Goal: Task Accomplishment & Management: Complete application form

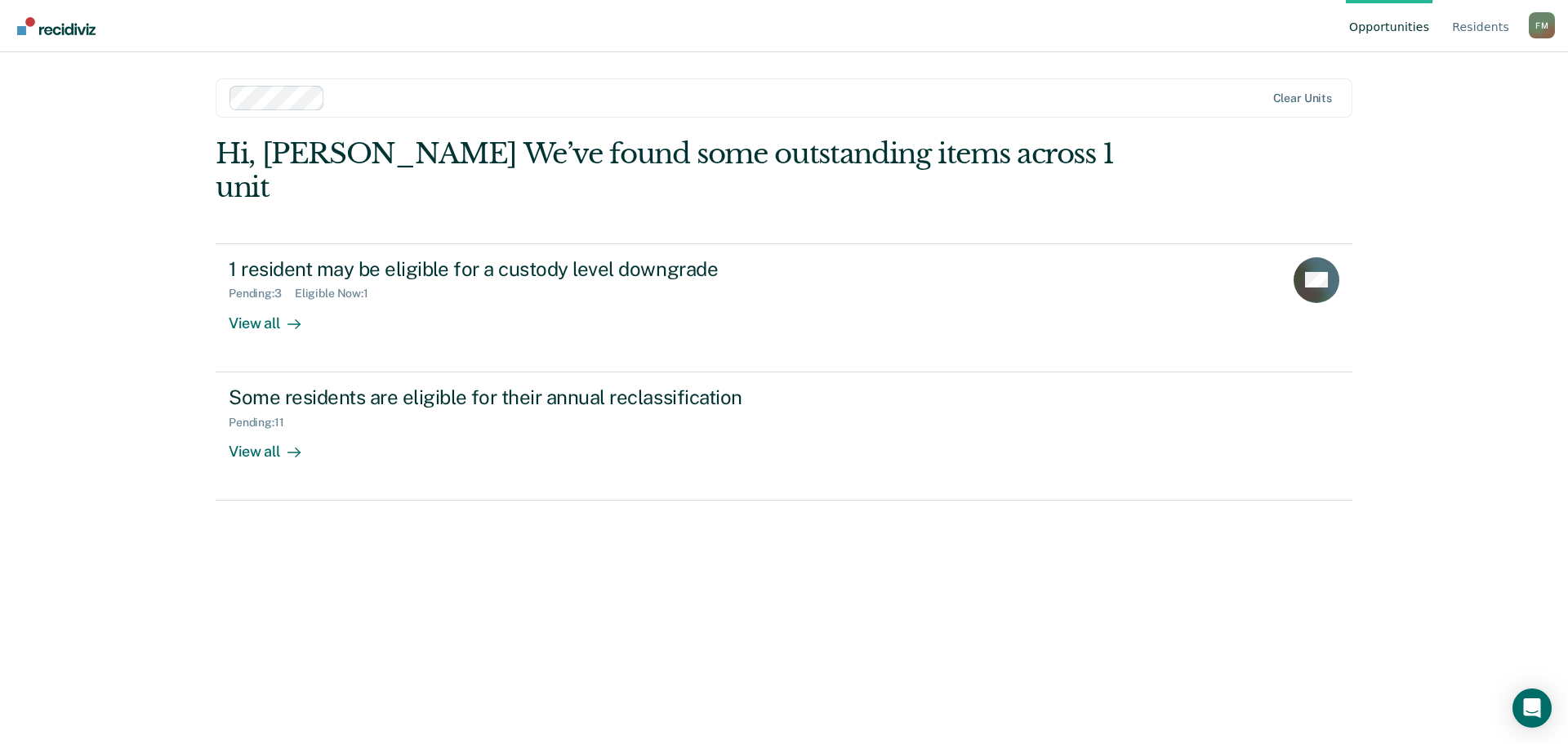
click at [1517, 364] on div "Opportunities Resident s Fay E. Mooney F M Profile How it works Log Out Clear u…" at bounding box center [784, 372] width 1568 height 744
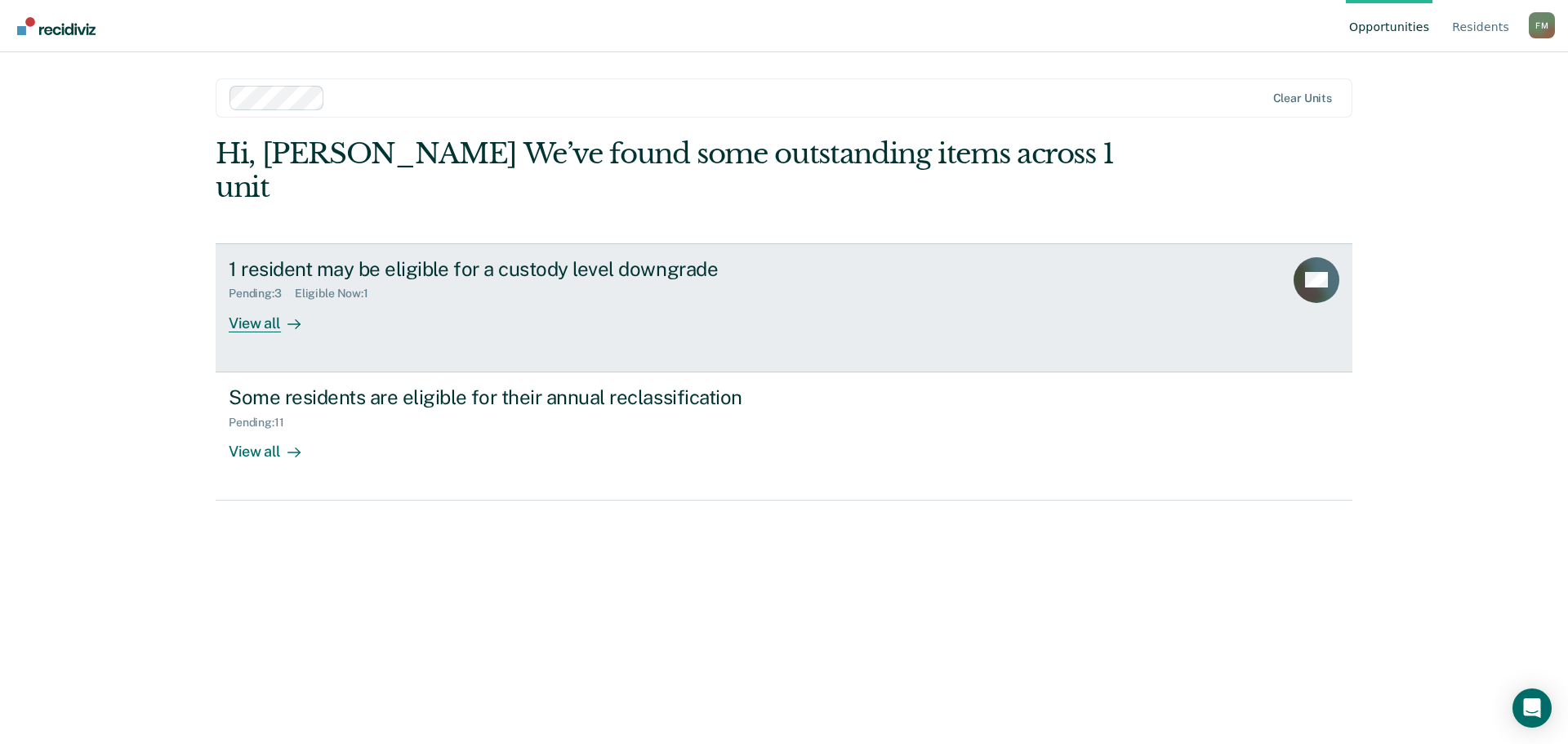
click at [269, 300] on div "View all" at bounding box center [275, 316] width 92 height 31
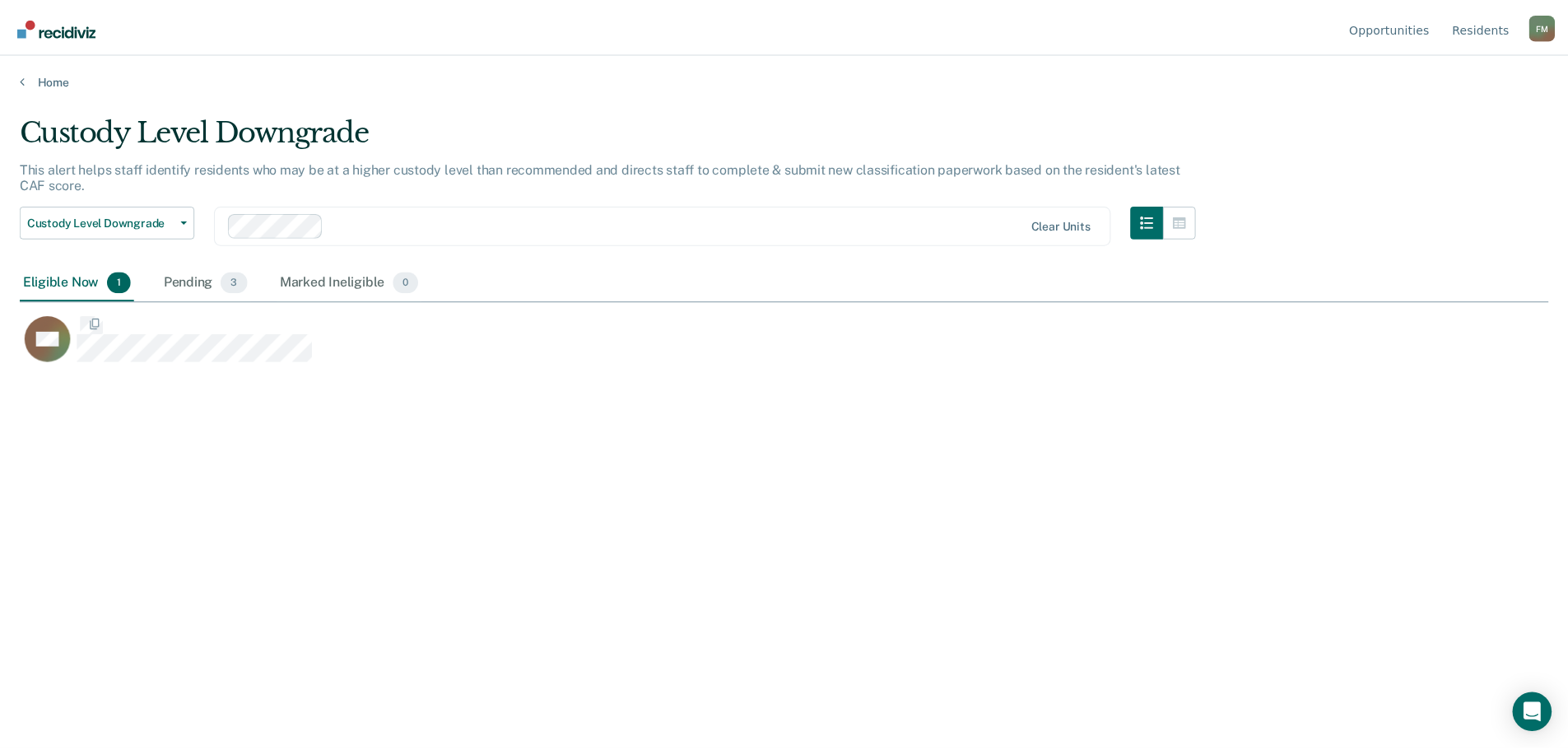
scroll to position [501, 1529]
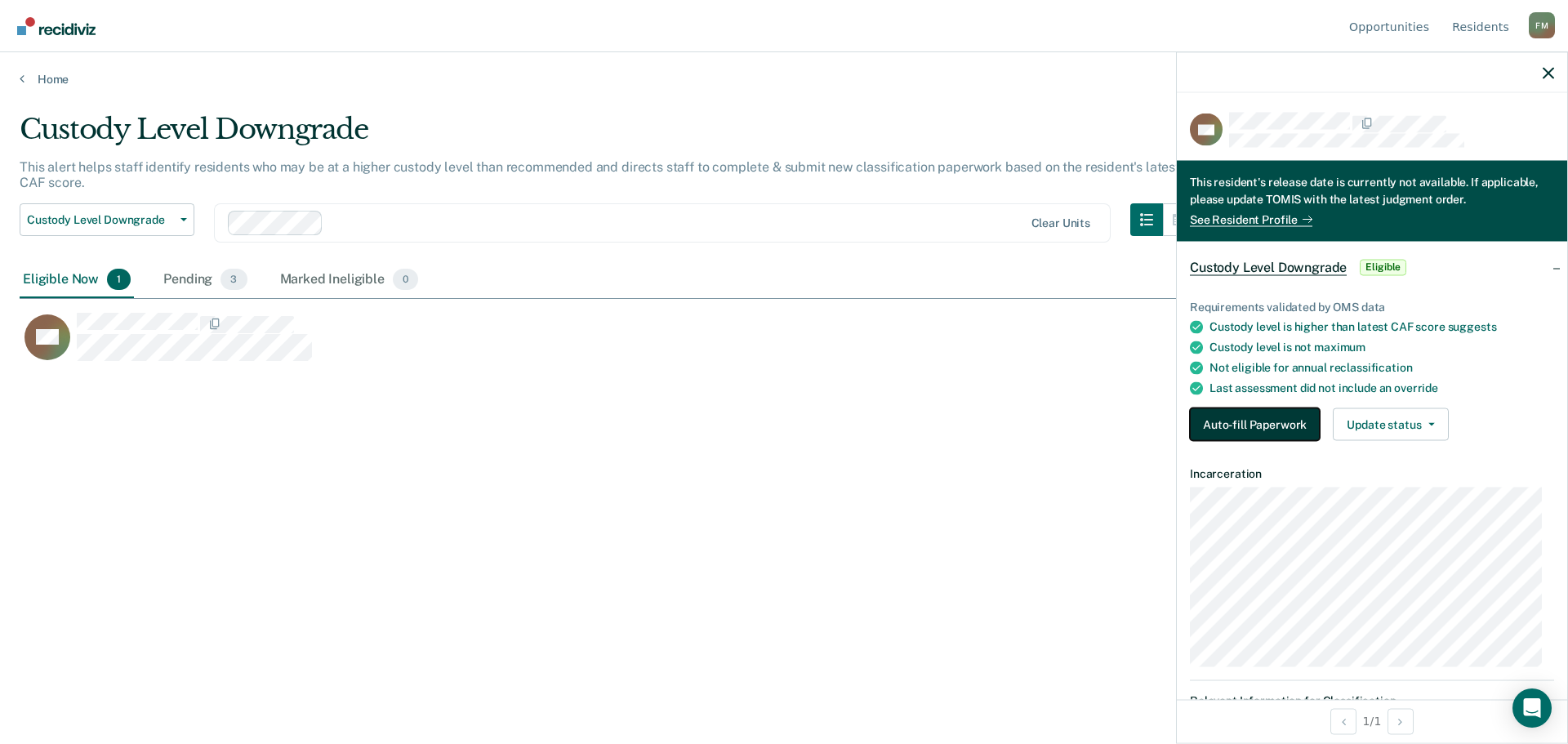
click at [1236, 426] on button "Auto-fill Paperwork" at bounding box center [1255, 425] width 130 height 32
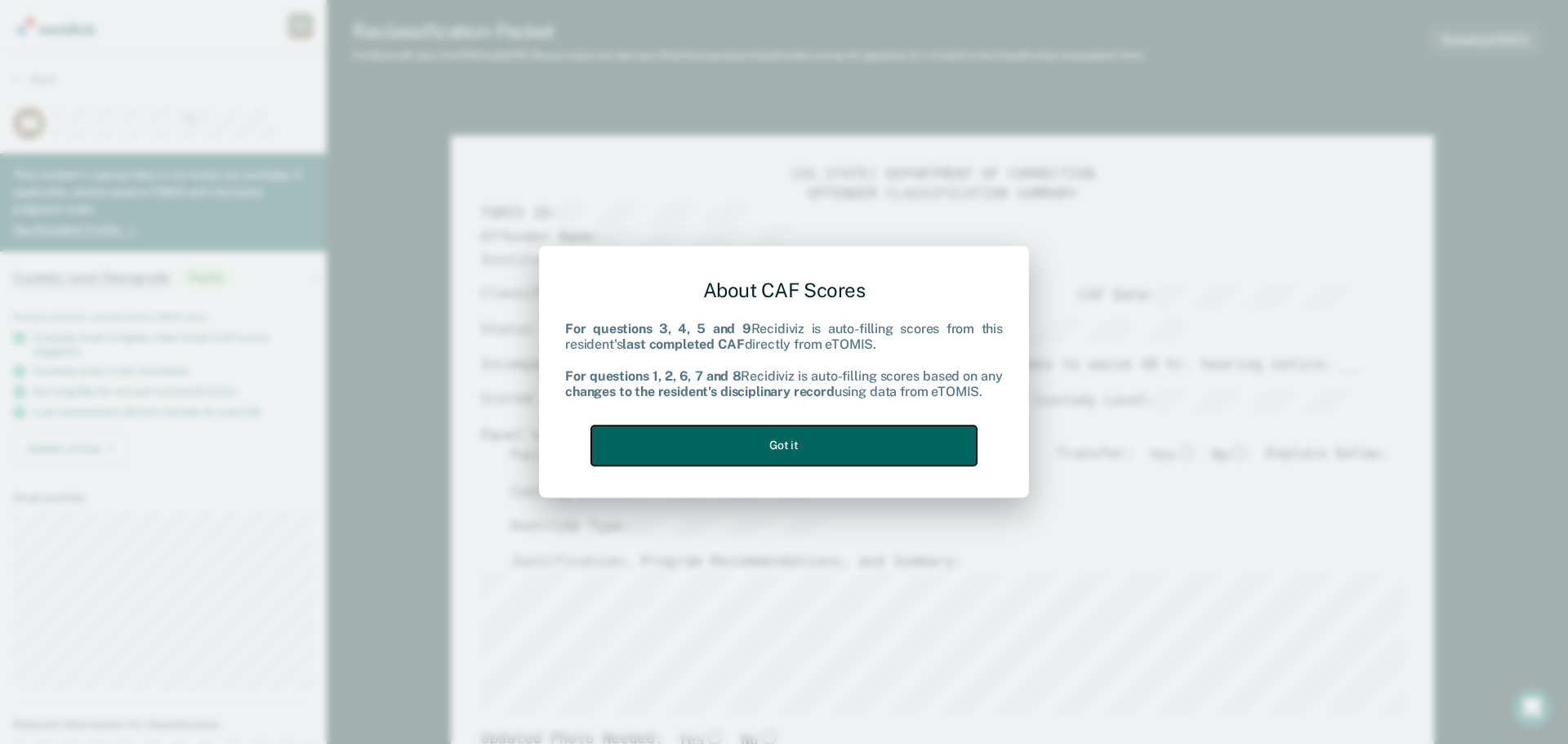
click at [769, 460] on button "Got it" at bounding box center [784, 445] width 385 height 40
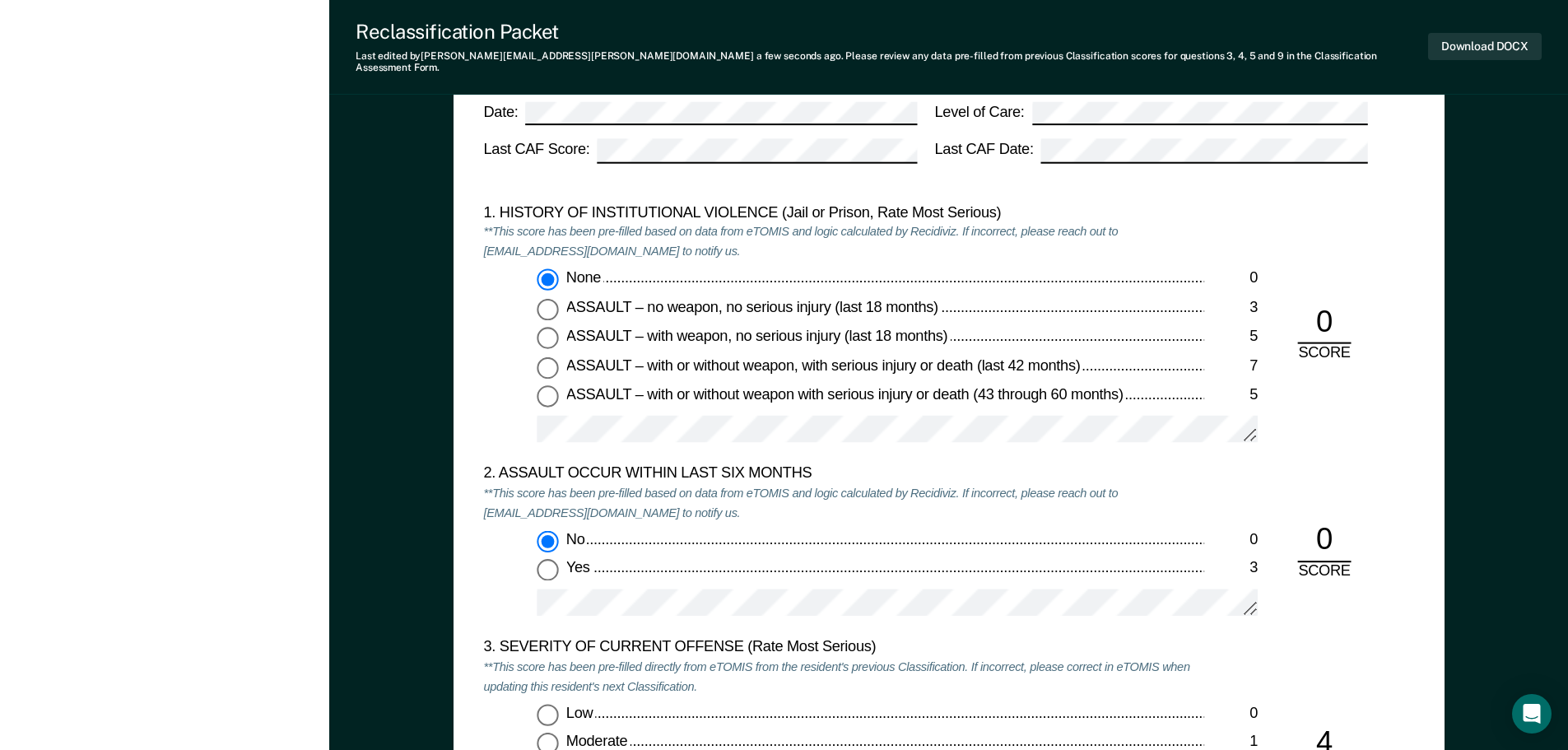
scroll to position [1563, 0]
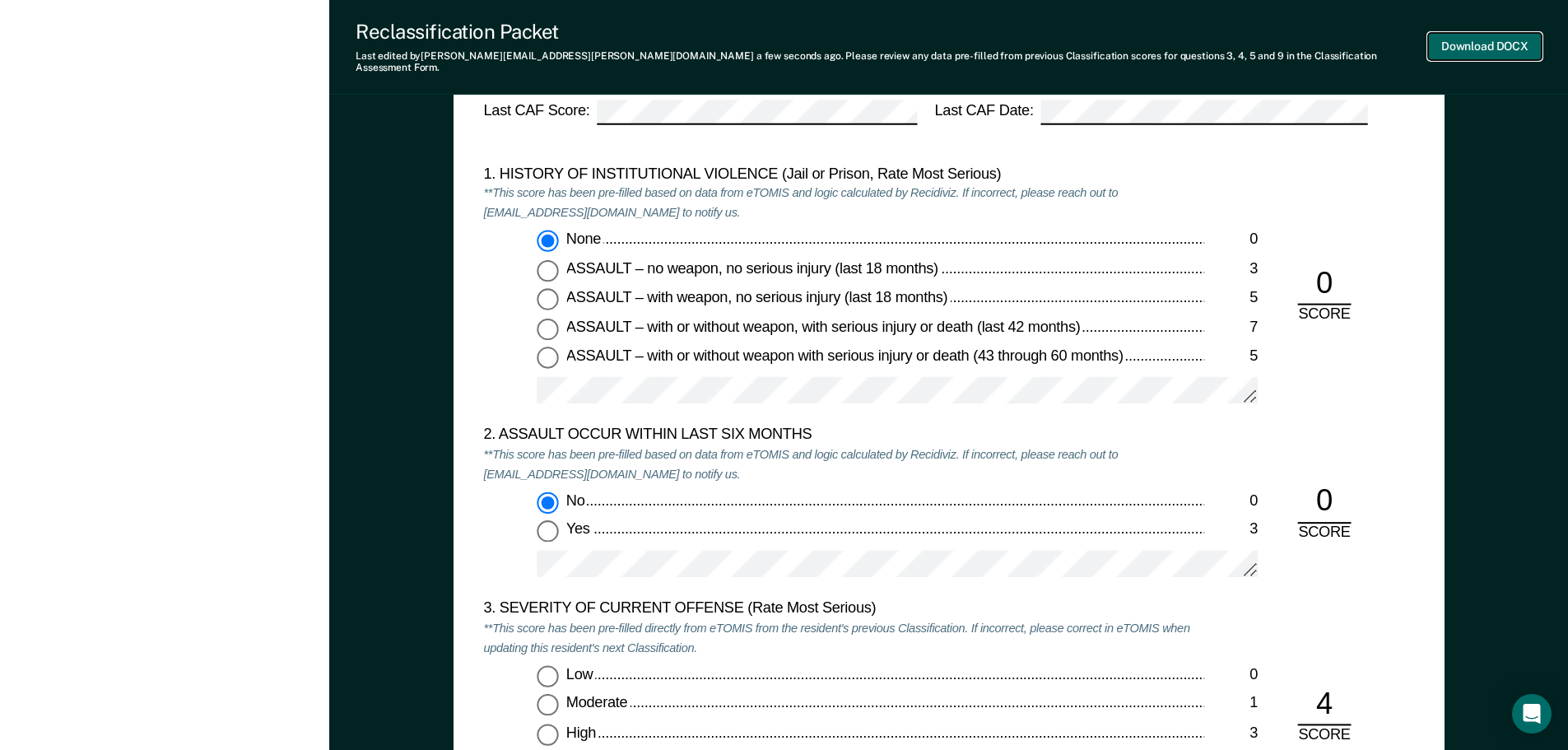
click at [1464, 40] on button "Download DOCX" at bounding box center [1485, 46] width 113 height 27
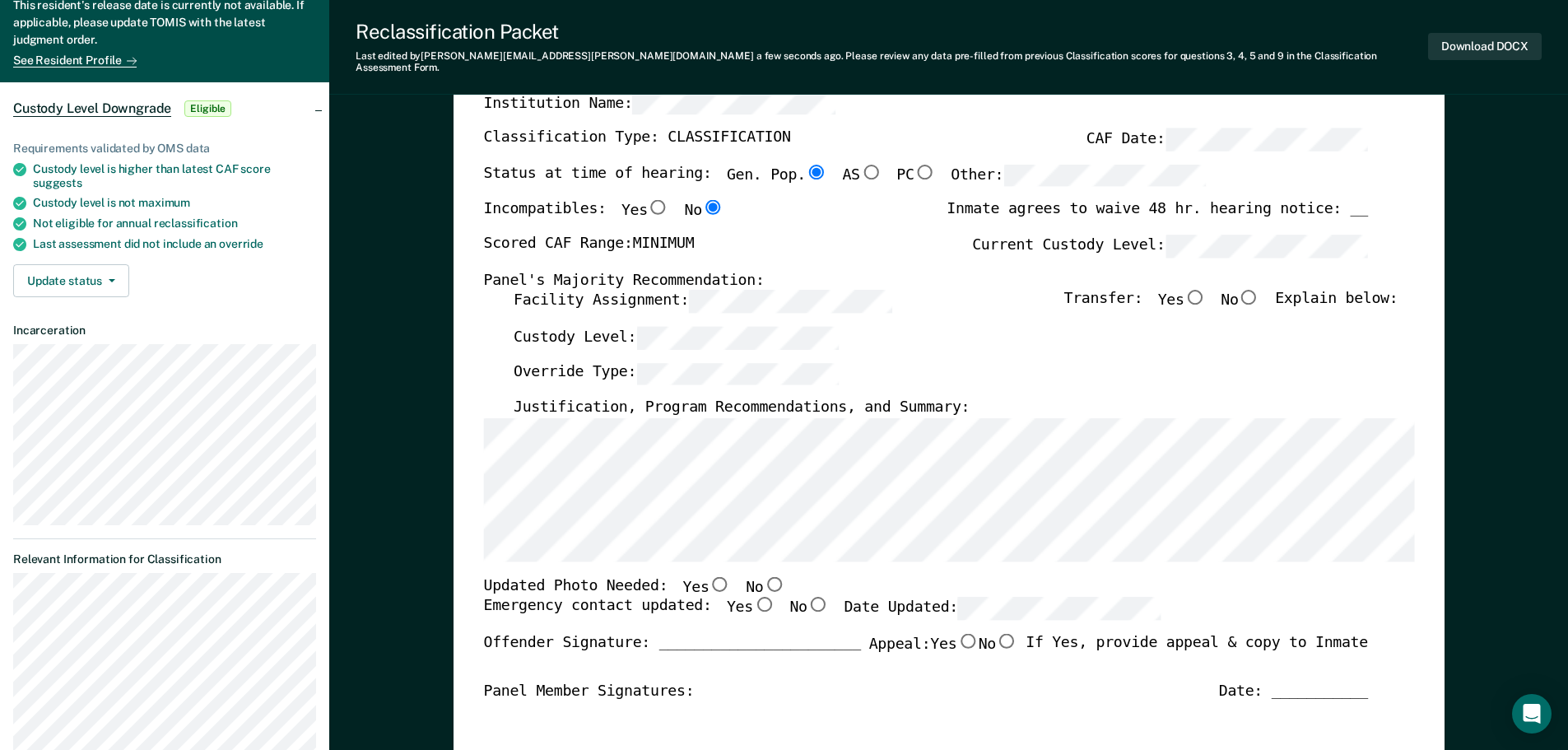
scroll to position [164, 0]
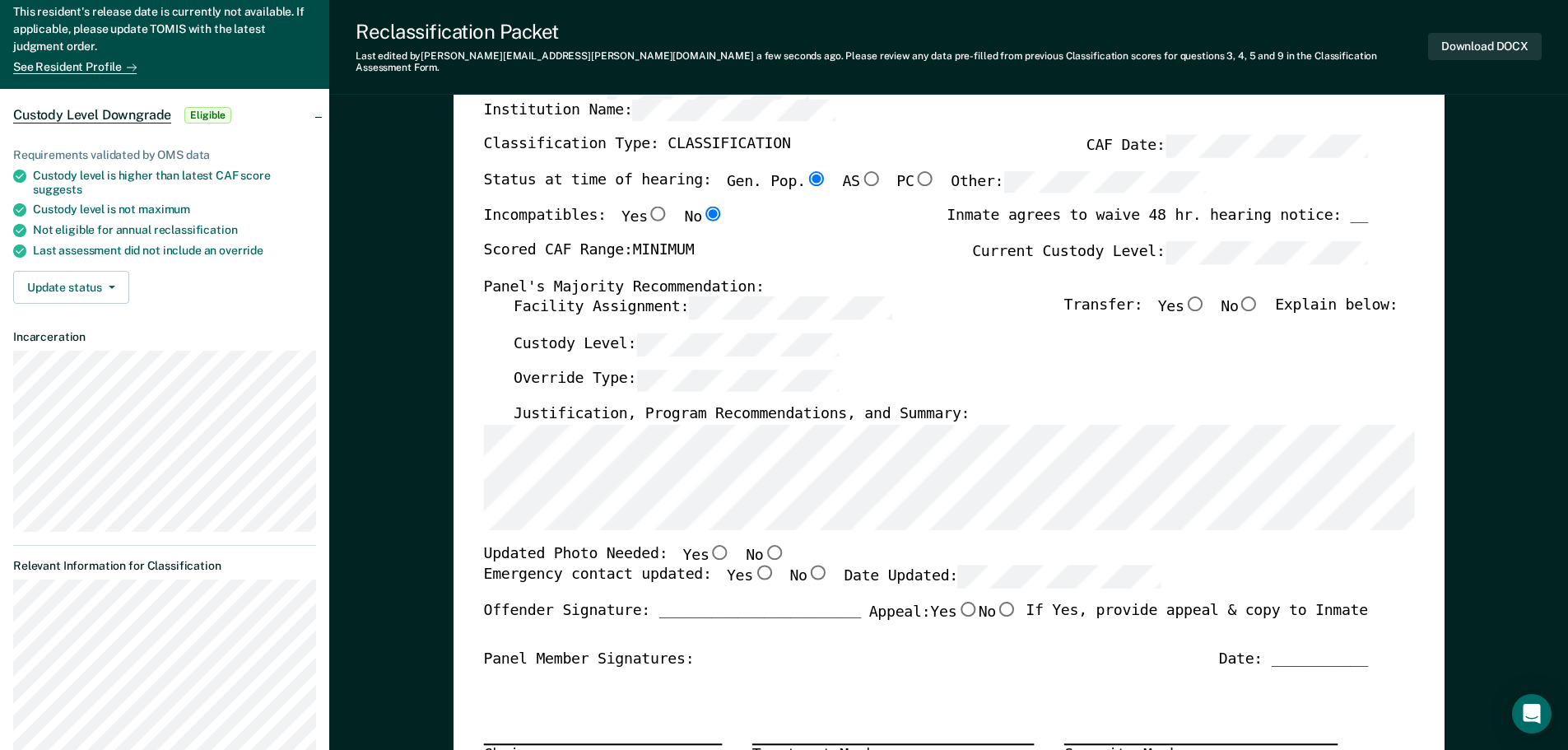
type textarea "x"
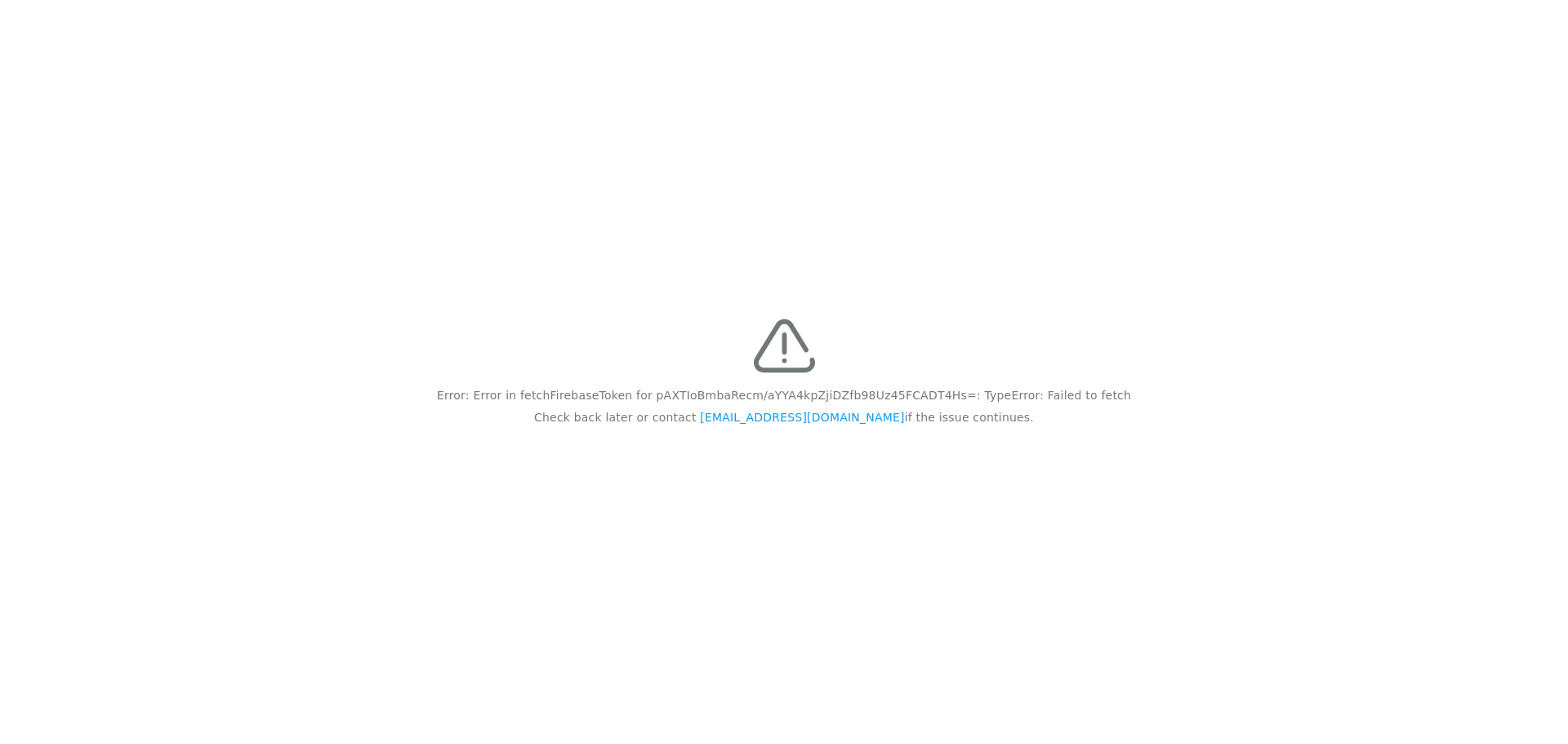
click at [594, 270] on div "Error: Error in fetchFirebaseToken for pAXTIoBmbaRecm/aYYA4kpZjiDZfb98Uz45FCADT…" at bounding box center [784, 372] width 1568 height 744
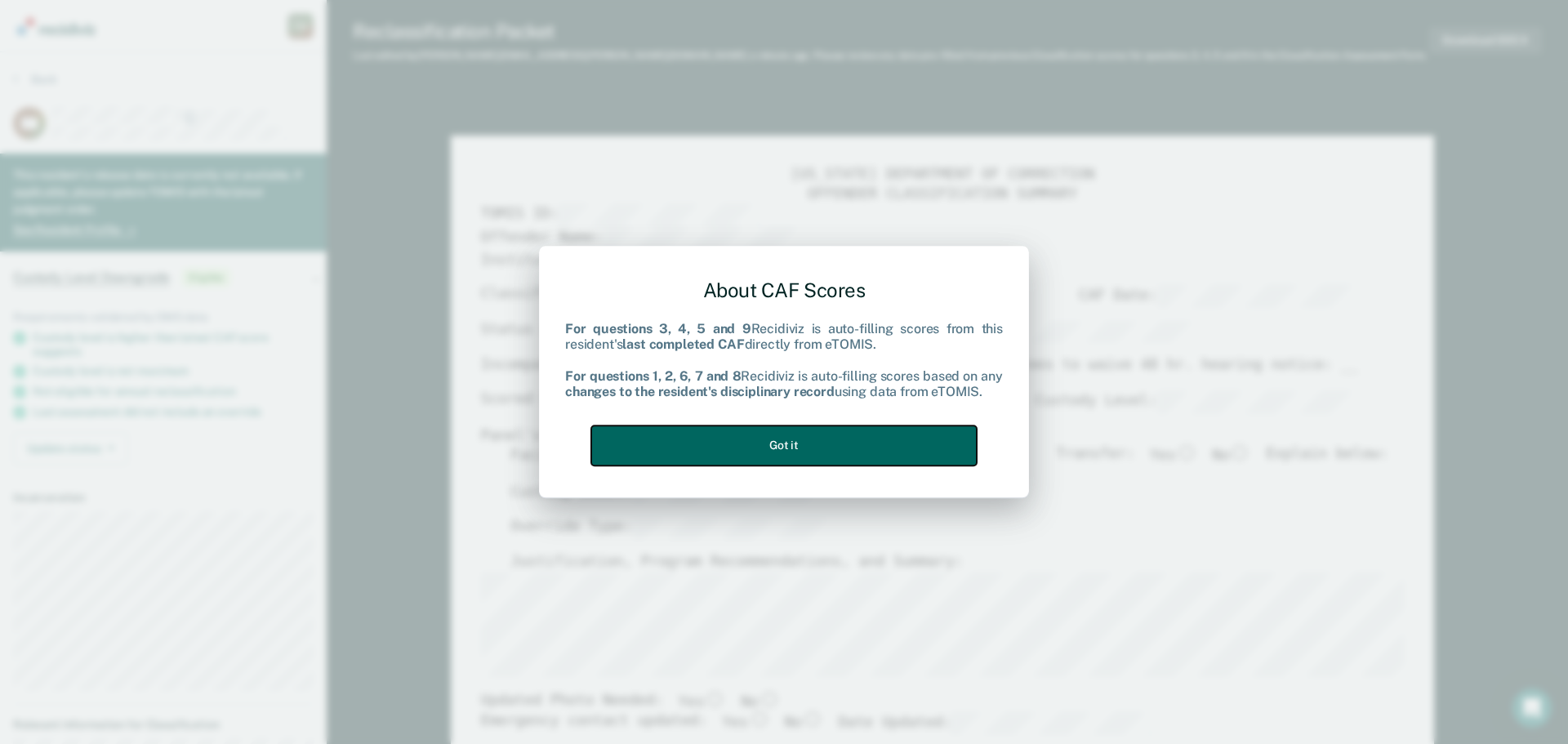
click at [783, 442] on button "Got it" at bounding box center [784, 445] width 385 height 40
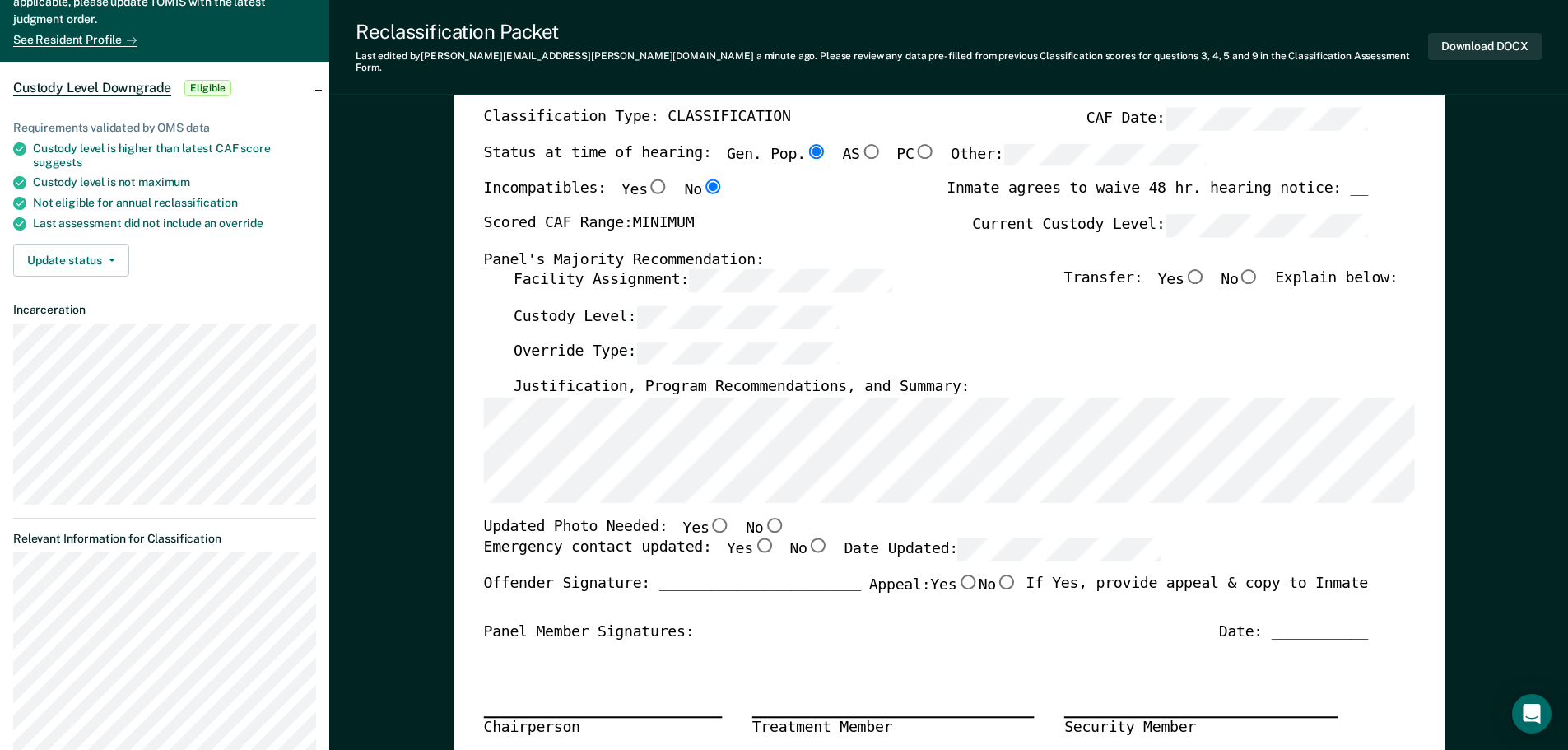
scroll to position [164, 0]
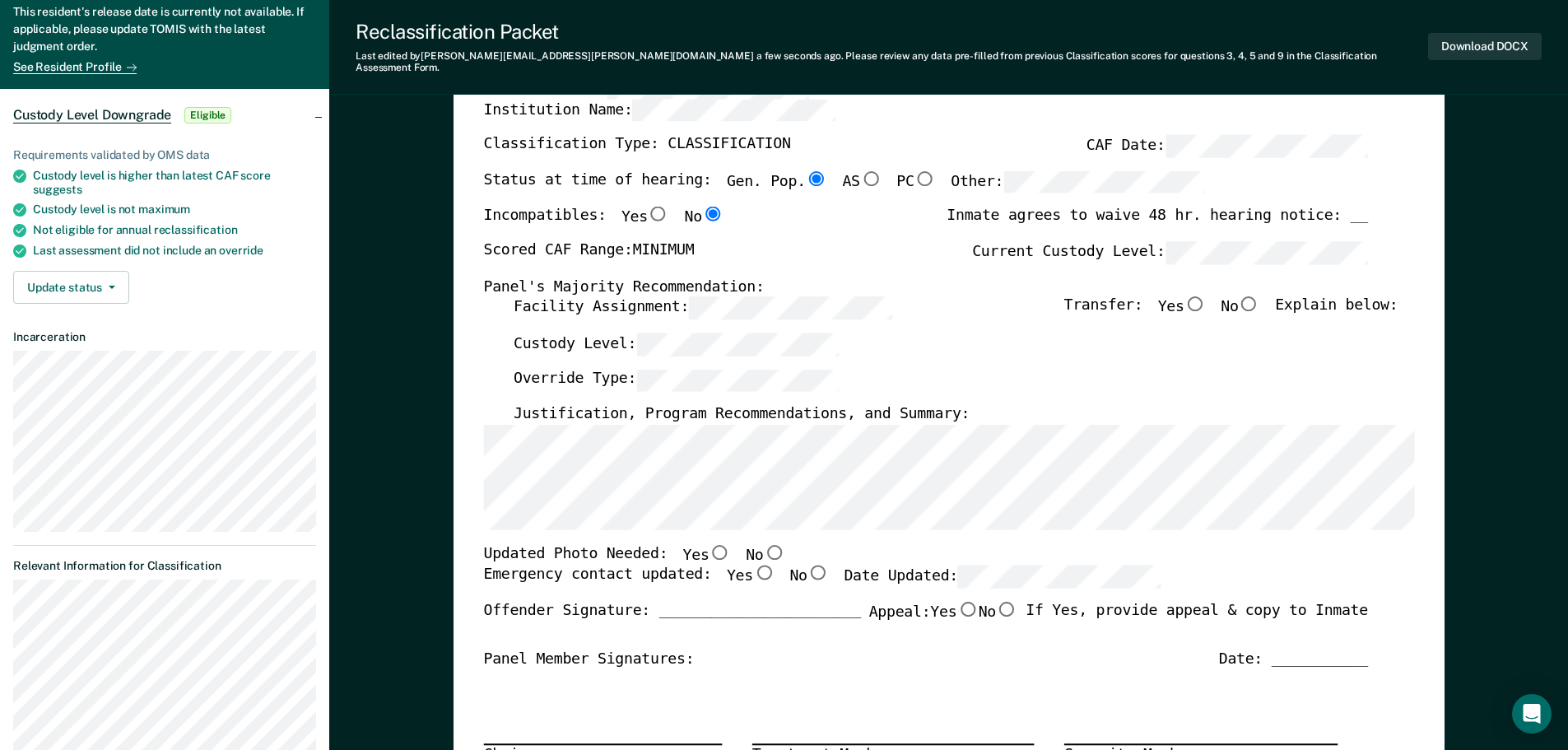
click at [709, 544] on input "Yes" at bounding box center [720, 551] width 22 height 15
type textarea "x"
radio input "true"
click at [752, 565] on input "Yes" at bounding box center [763, 572] width 22 height 15
type textarea "x"
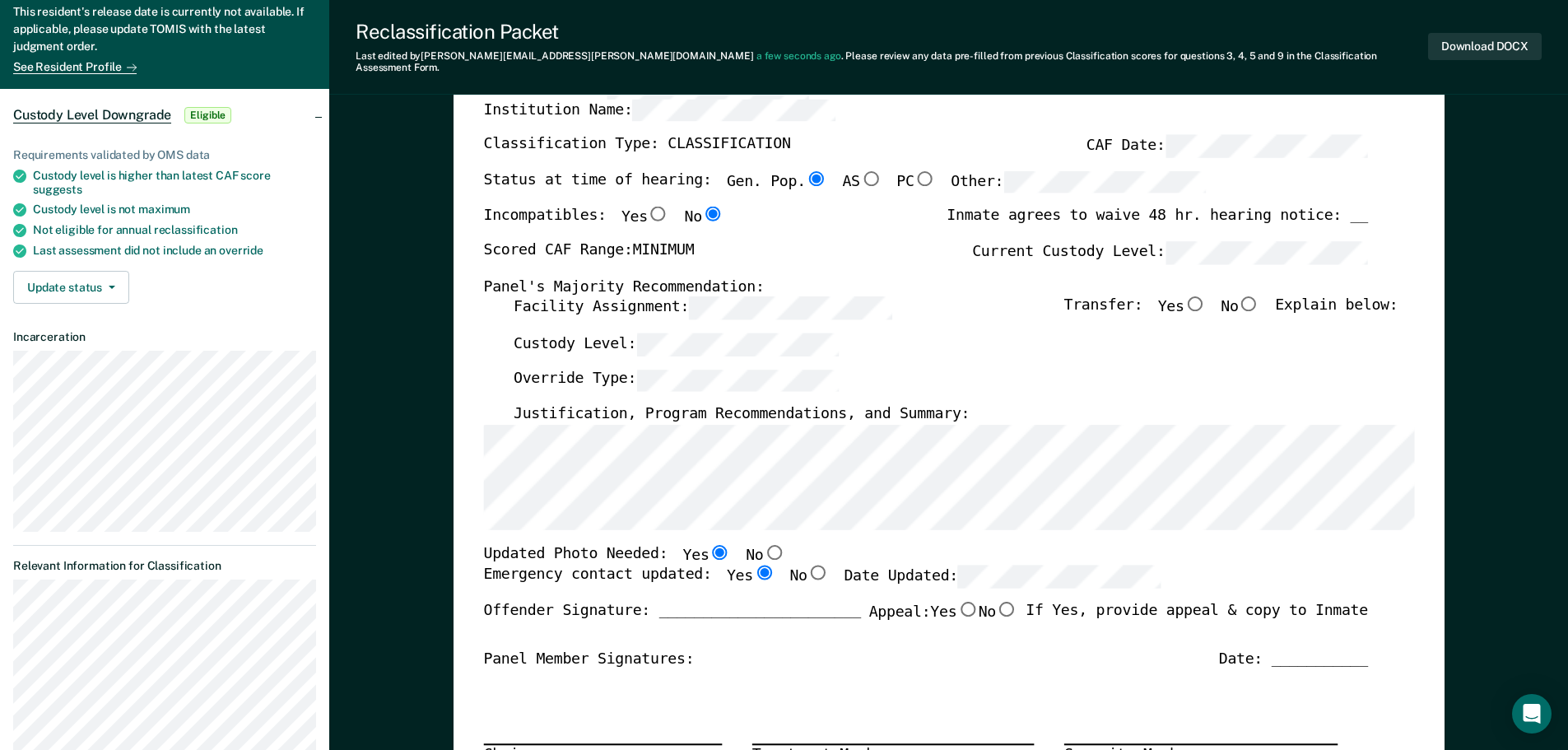
radio input "true"
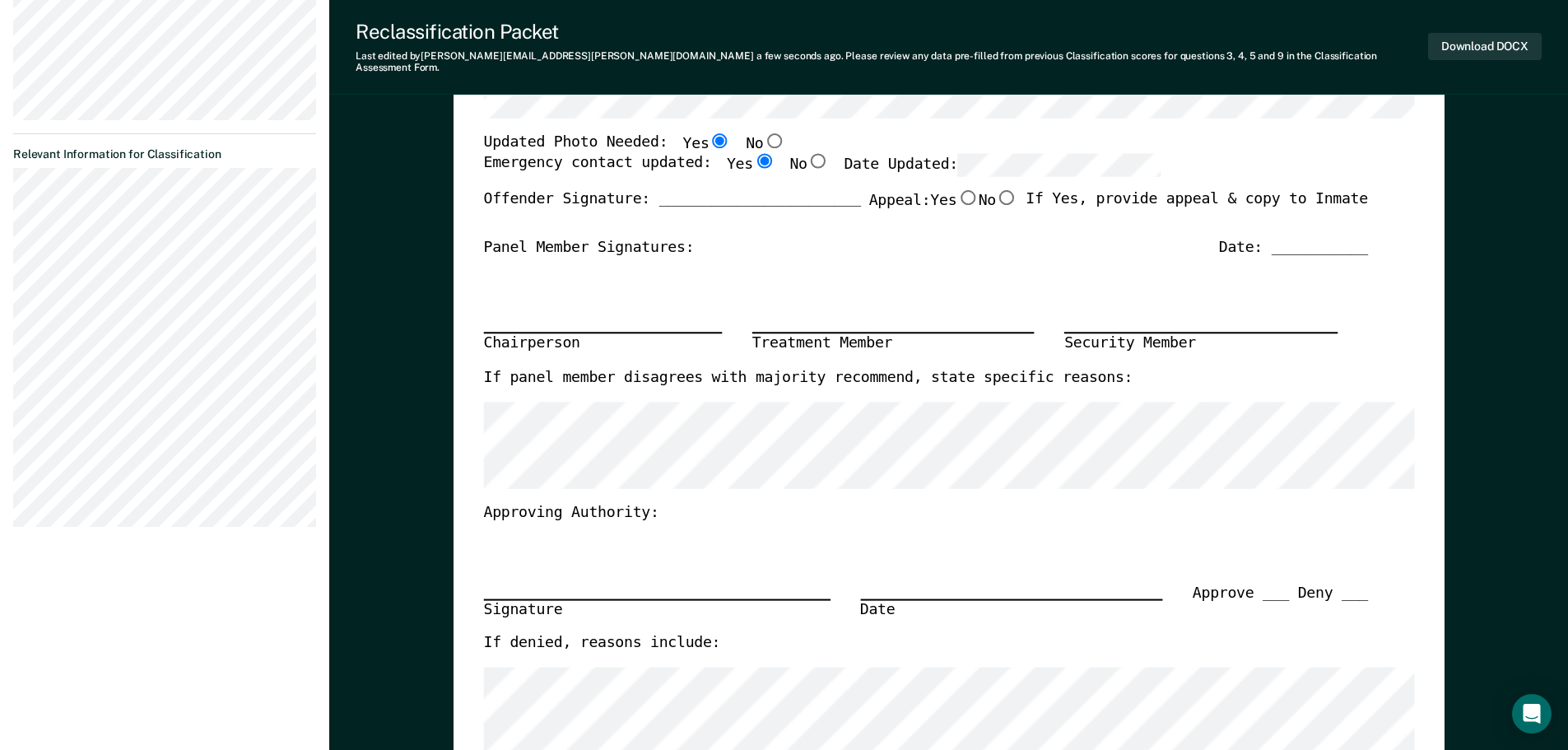
scroll to position [0, 0]
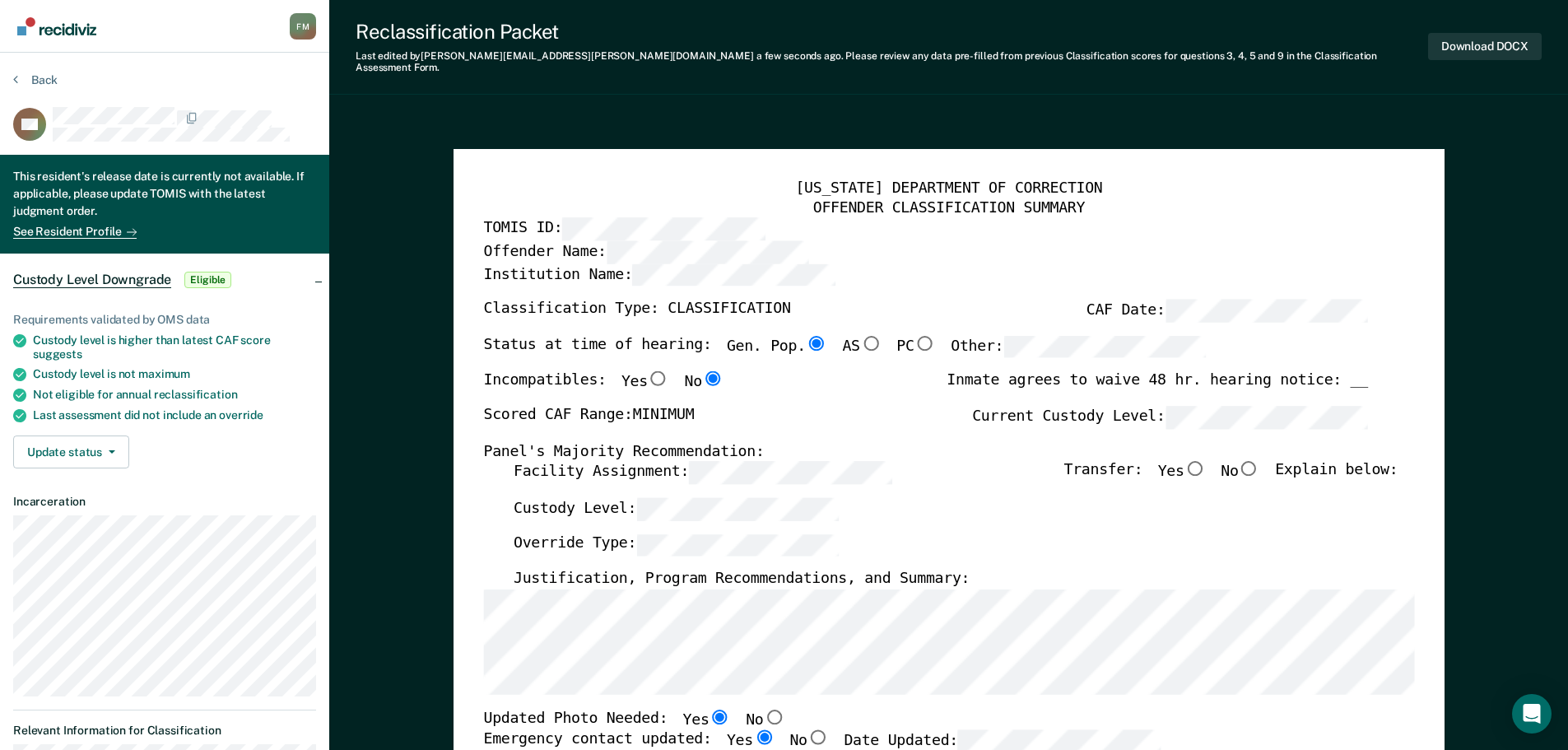
click at [1259, 461] on input "No" at bounding box center [1250, 468] width 22 height 15
type textarea "x"
radio input "true"
click at [1476, 47] on button "Download DOCX" at bounding box center [1485, 46] width 113 height 27
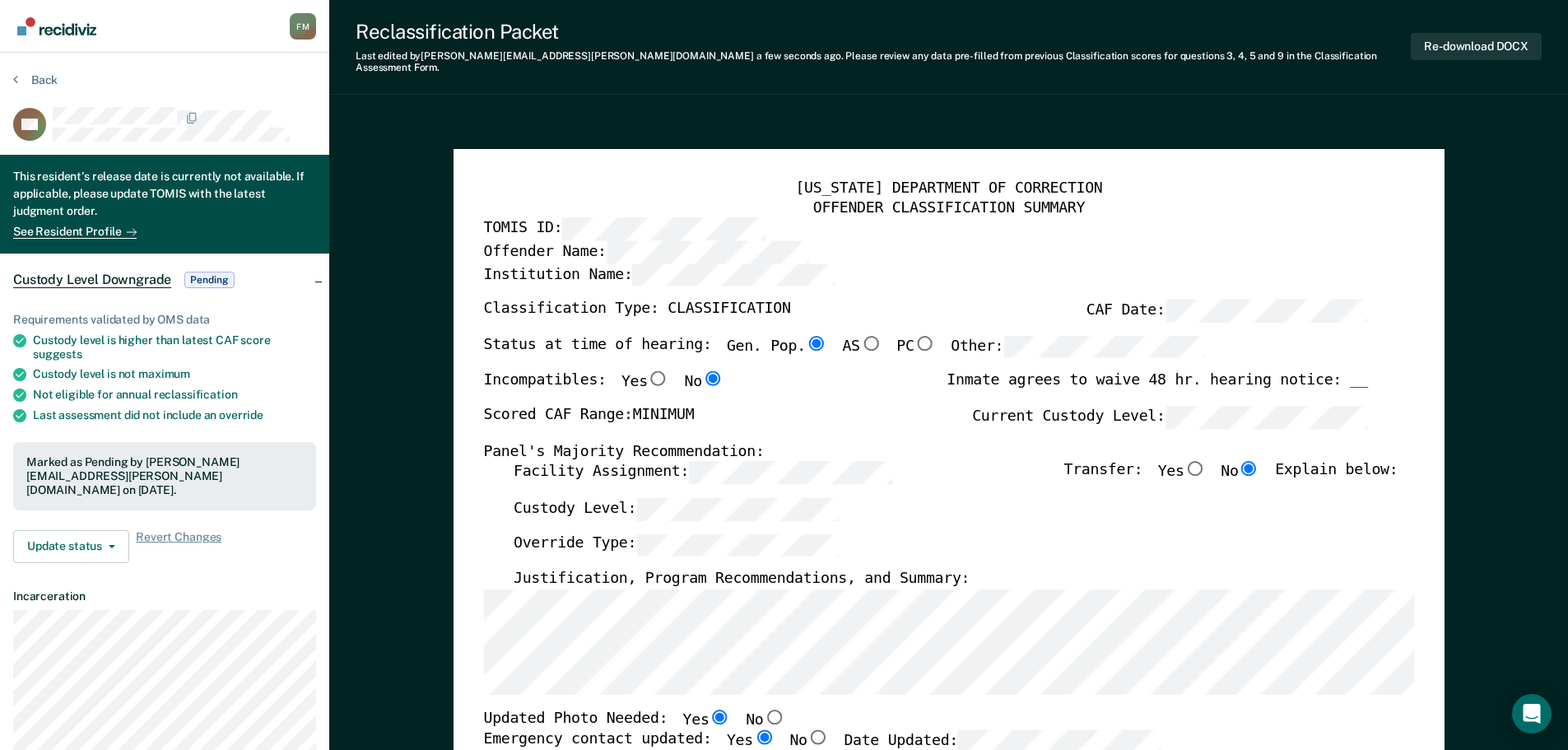
type textarea "x"
click at [38, 81] on button "Back" at bounding box center [35, 80] width 44 height 15
